Goal: Register for event/course

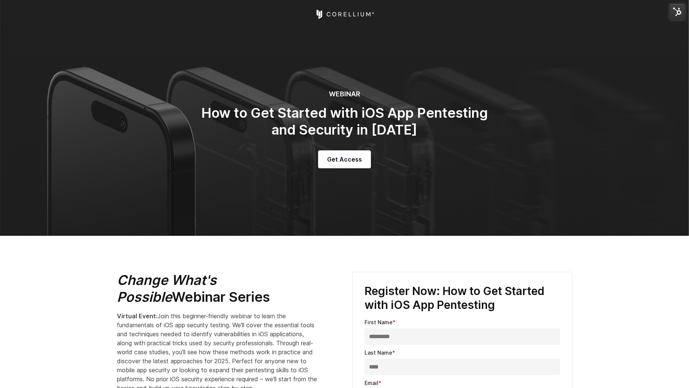
select select "**********"
select select "*********"
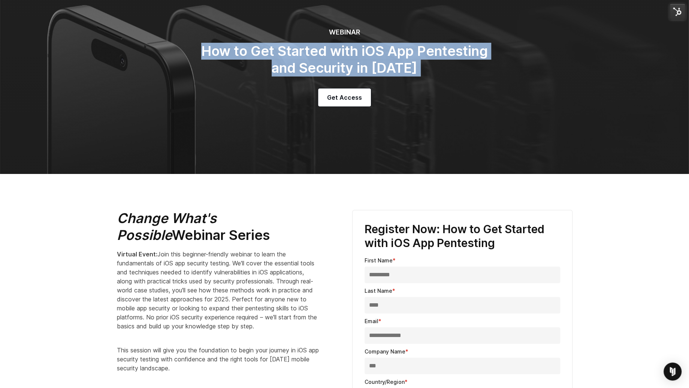
scroll to position [62, 0]
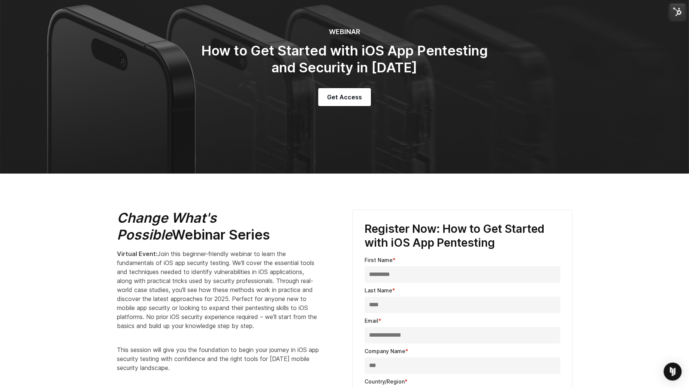
click at [200, 266] on p "Virtual Event: Join this beginner-friendly webinar to learn the fundamentals of…" at bounding box center [218, 289] width 202 height 81
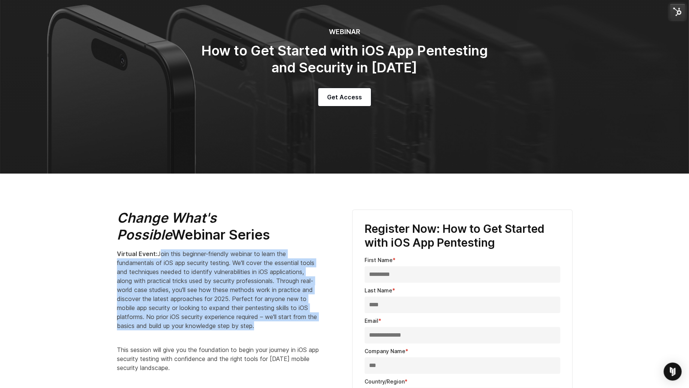
drag, startPoint x: 147, startPoint y: 337, endPoint x: 159, endPoint y: 252, distance: 85.9
click at [159, 252] on p "Virtual Event: Join this beginner-friendly webinar to learn the fundamentals of…" at bounding box center [218, 289] width 202 height 81
copy span "oin this beginner-friendly webinar to learn the fundamentals of iOS app securit…"
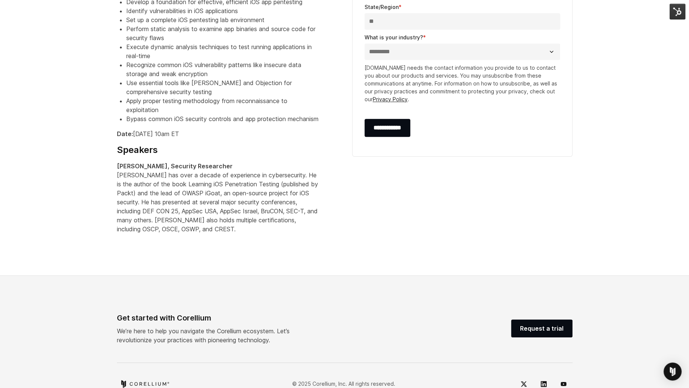
scroll to position [469, 0]
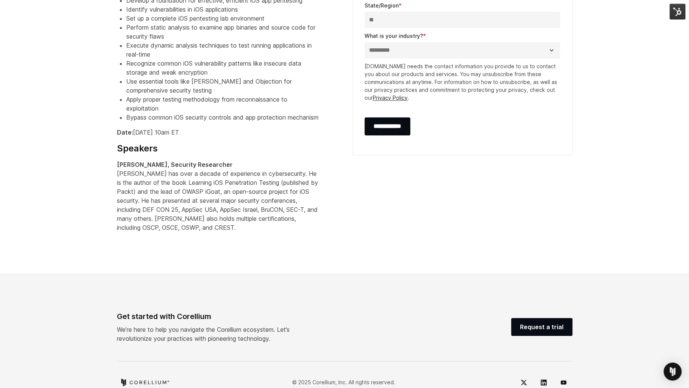
drag, startPoint x: 135, startPoint y: 149, endPoint x: 248, endPoint y: 150, distance: 112.9
click at [249, 137] on p "Date: September 24th at 10am ET" at bounding box center [218, 132] width 202 height 9
copy p "September 24th at 10am ET"
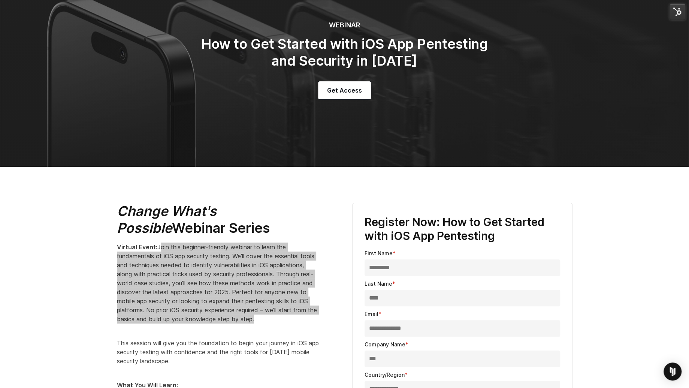
scroll to position [94, 0]
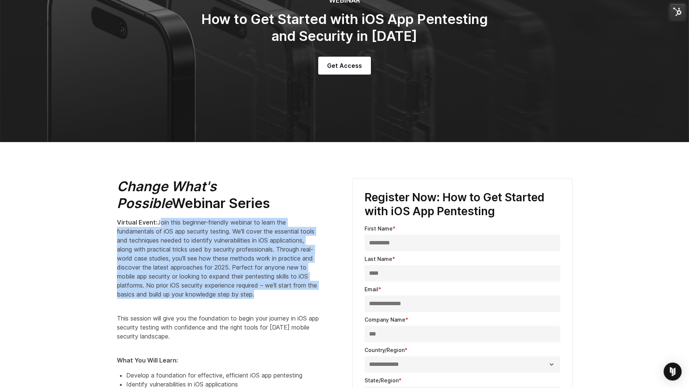
drag, startPoint x: 159, startPoint y: 221, endPoint x: 223, endPoint y: 308, distance: 107.8
click at [223, 308] on div "Change What's Possible Webinar Series Virtual Event: Join this beginner-friendl…" at bounding box center [227, 392] width 220 height 429
copy div "oin this beginner-friendly webinar to learn the fundamentals of iOS app securit…"
click at [178, 235] on p "Virtual Event: Join this beginner-friendly webinar to learn the fundamentals of…" at bounding box center [218, 258] width 202 height 81
drag, startPoint x: 157, startPoint y: 221, endPoint x: 196, endPoint y: 306, distance: 93.6
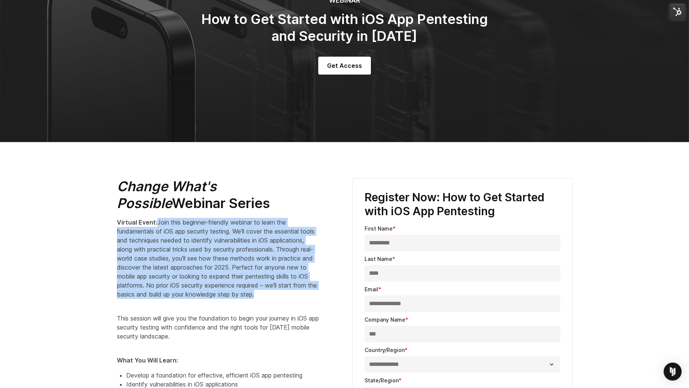
click at [196, 299] on p "Virtual Event: Join this beginner-friendly webinar to learn the fundamentals of…" at bounding box center [218, 258] width 202 height 81
copy span "Join this beginner-friendly webinar to learn the fundamentals of iOS app securi…"
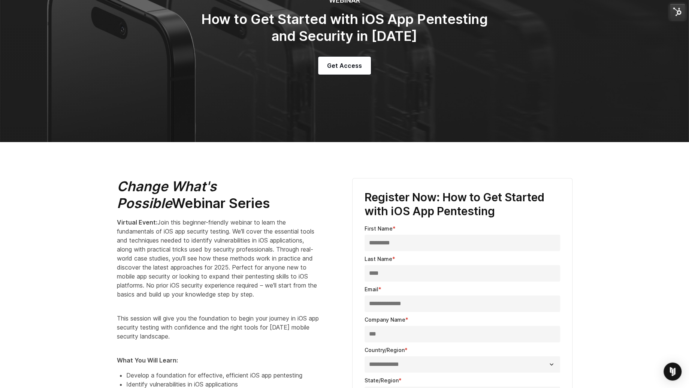
click at [307, 198] on h2 "Change What's Possible Webinar Series" at bounding box center [218, 195] width 202 height 34
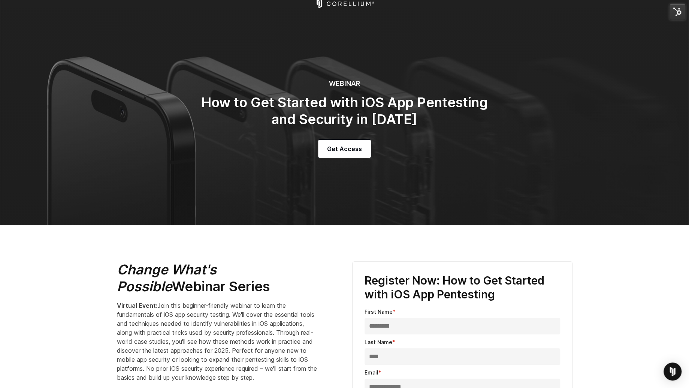
scroll to position [13, 0]
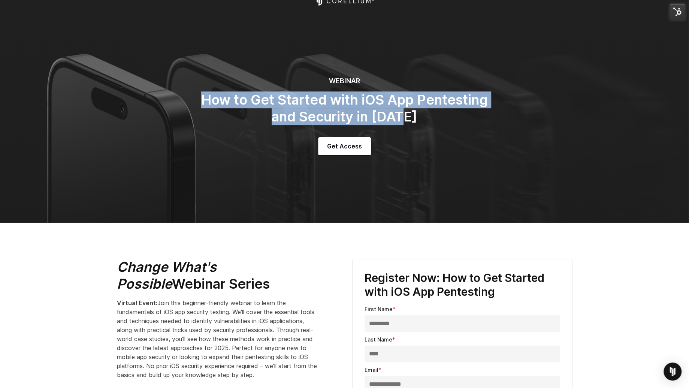
drag, startPoint x: 201, startPoint y: 99, endPoint x: 428, endPoint y: 118, distance: 227.3
click at [428, 118] on h2 "How to Get Started with iOS App Pentesting and Security in [DATE]" at bounding box center [345, 108] width 300 height 34
copy h2 "How to Get Started with iOS App Pentesting and Security in [DATE]"
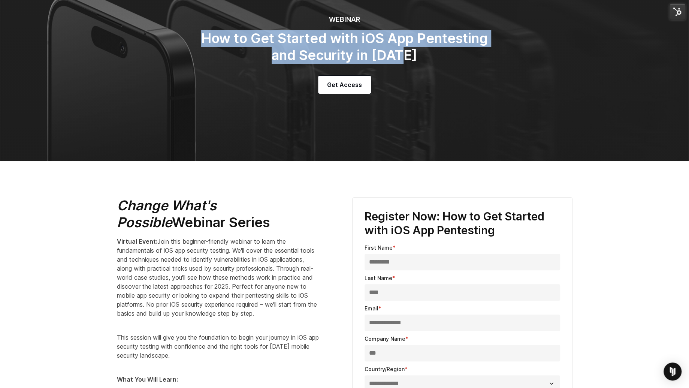
scroll to position [88, 0]
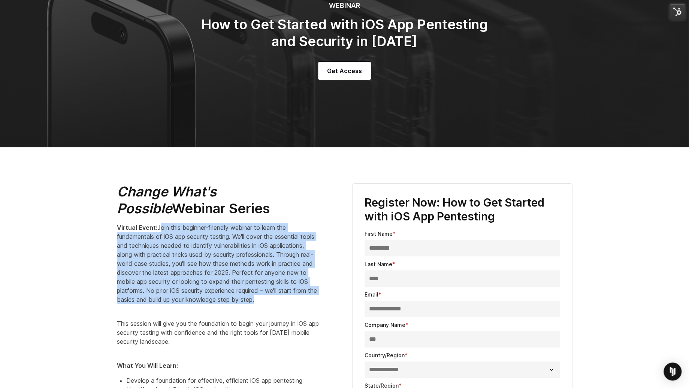
drag, startPoint x: 145, startPoint y: 311, endPoint x: 159, endPoint y: 226, distance: 86.7
click at [159, 226] on p "Virtual Event: Join this beginner-friendly webinar to learn the fundamentals of…" at bounding box center [218, 263] width 202 height 81
copy span "oin this beginner-friendly webinar to learn the fundamentals of iOS app securit…"
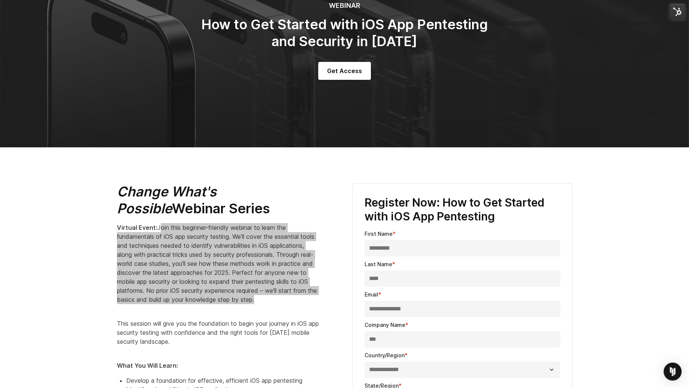
scroll to position [0, 0]
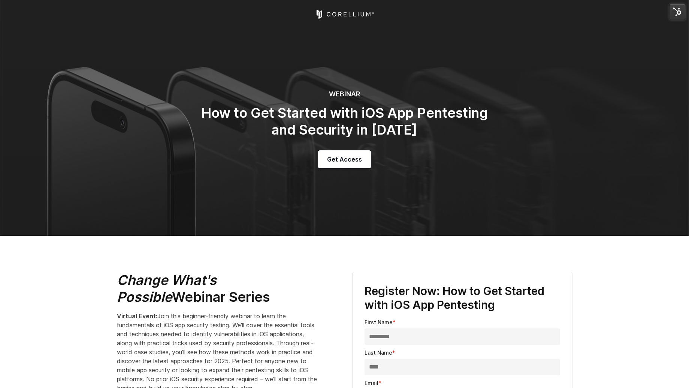
select select "**********"
select select "*********"
click at [185, 298] on h2 "Change What's Possible Webinar Series" at bounding box center [218, 289] width 202 height 34
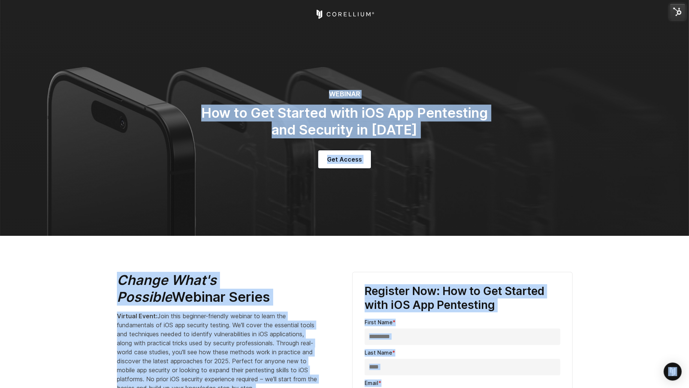
copy h2 "Series"
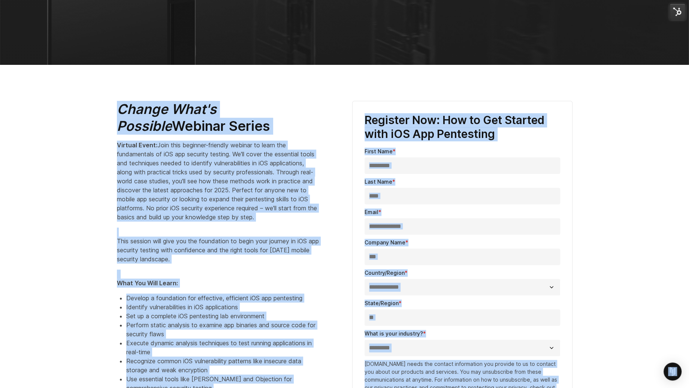
scroll to position [186, 0]
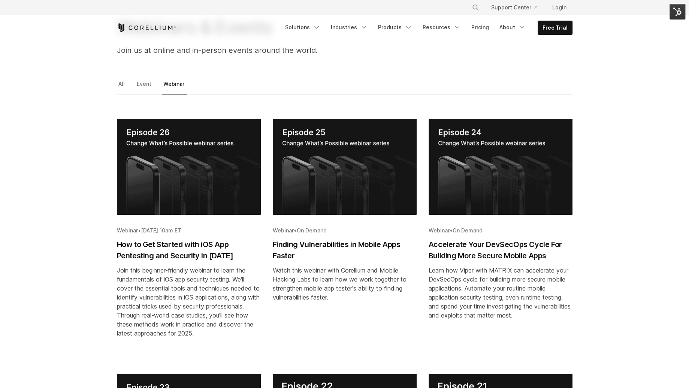
scroll to position [63, 0]
